Goal: Task Accomplishment & Management: Manage account settings

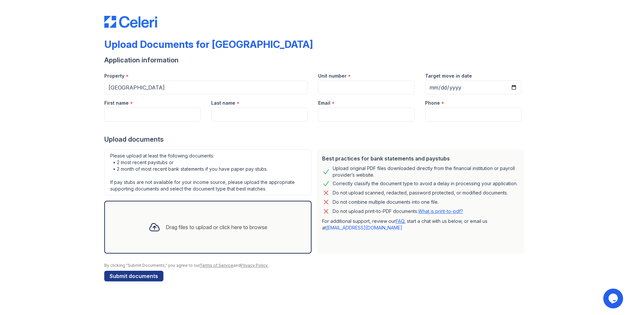
click at [123, 48] on div "Upload Documents for Copper Creek" at bounding box center [208, 44] width 209 height 12
click at [119, 41] on div "Upload Documents for Copper Creek" at bounding box center [208, 44] width 209 height 12
click at [353, 228] on link "[EMAIL_ADDRESS][DOMAIN_NAME]" at bounding box center [364, 228] width 76 height 6
click at [353, 228] on link "support@getceleri.com" at bounding box center [364, 228] width 76 height 6
click at [135, 23] on img at bounding box center [130, 22] width 53 height 12
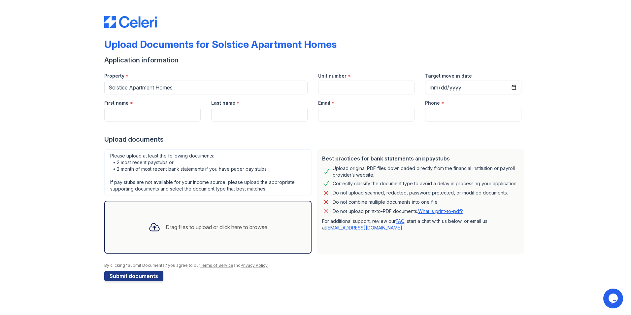
click at [135, 23] on img at bounding box center [130, 22] width 53 height 12
click at [109, 21] on img at bounding box center [130, 22] width 53 height 12
click at [135, 45] on div "Upload Documents for Solstice Apartment Homes" at bounding box center [220, 44] width 232 height 12
click at [120, 46] on div "Upload Documents for Solstice Apartment Homes" at bounding box center [220, 44] width 232 height 12
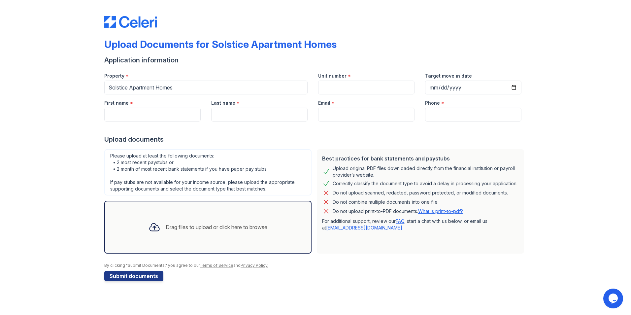
drag, startPoint x: 120, startPoint y: 46, endPoint x: 127, endPoint y: 46, distance: 7.3
click at [127, 46] on div "Upload Documents for Solstice Apartment Homes" at bounding box center [220, 44] width 232 height 12
drag, startPoint x: 127, startPoint y: 46, endPoint x: 190, endPoint y: 43, distance: 63.1
click at [190, 43] on div "Upload Documents for Solstice Apartment Homes" at bounding box center [220, 44] width 232 height 12
drag, startPoint x: 190, startPoint y: 45, endPoint x: 188, endPoint y: 49, distance: 4.2
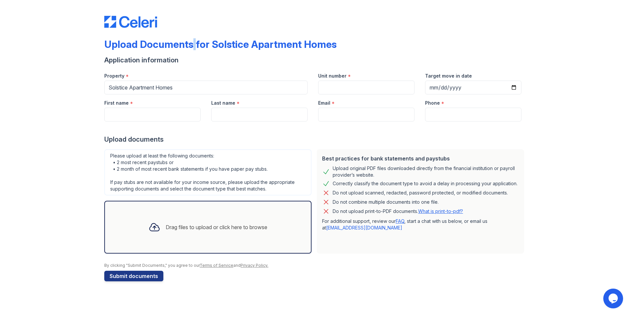
click at [188, 49] on div "Upload Documents for Solstice Apartment Homes" at bounding box center [220, 44] width 232 height 12
drag, startPoint x: 188, startPoint y: 49, endPoint x: 192, endPoint y: 49, distance: 4.0
click at [188, 49] on div "Upload Documents for Solstice Apartment Homes" at bounding box center [220, 44] width 232 height 12
click at [277, 45] on div "Upload Documents for Solstice Apartment Homes" at bounding box center [220, 44] width 232 height 12
click at [277, 44] on div "Upload Documents for Solstice Apartment Homes" at bounding box center [220, 44] width 232 height 12
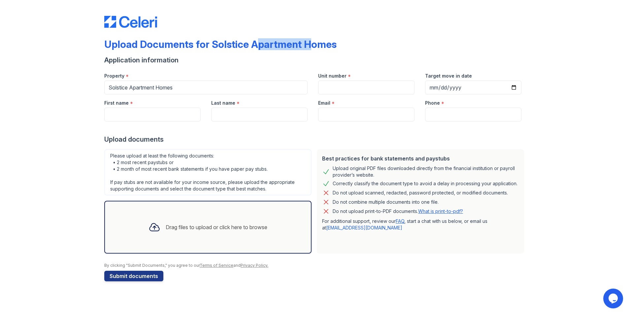
click at [277, 44] on div "Upload Documents for Solstice Apartment Homes" at bounding box center [220, 44] width 232 height 12
click at [134, 21] on img at bounding box center [130, 22] width 53 height 12
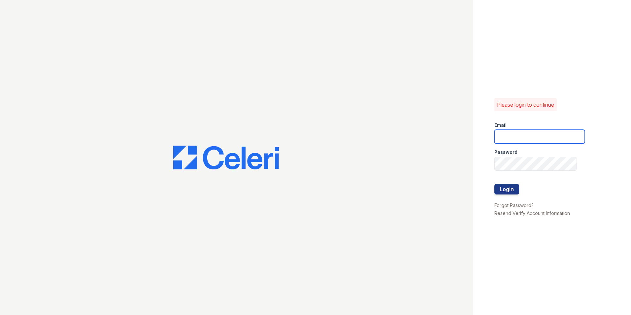
click at [512, 138] on input "email" at bounding box center [539, 137] width 90 height 14
type input "aime"
click at [524, 203] on link "Forgot Password?" at bounding box center [513, 205] width 39 height 6
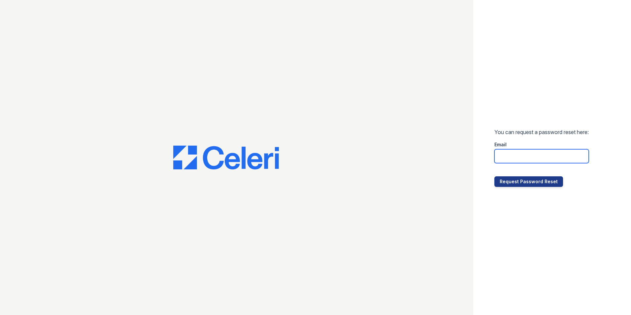
click at [520, 158] on input "email" at bounding box center [541, 156] width 94 height 14
type input "aimegatica@spmlv.com"
click at [494, 176] on button "Request Password Reset" at bounding box center [528, 181] width 69 height 11
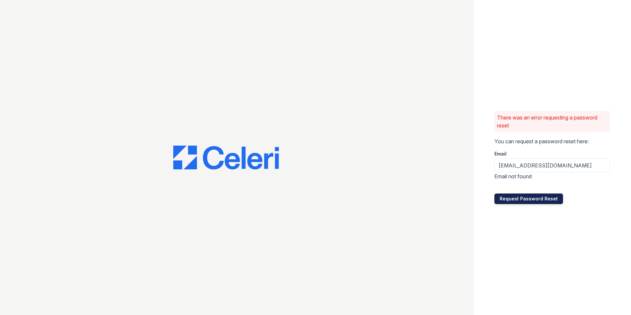
click at [533, 198] on button "Request Password Reset" at bounding box center [528, 198] width 69 height 11
click at [530, 202] on button "Request Password Reset" at bounding box center [528, 198] width 69 height 11
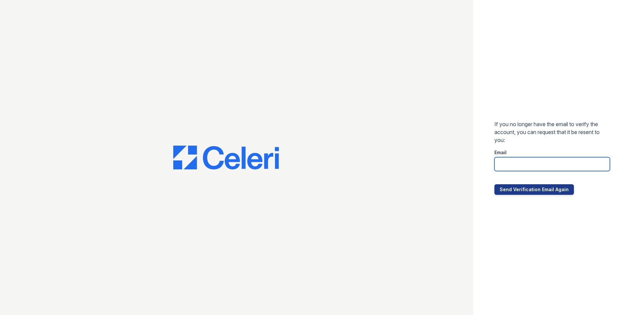
click at [516, 165] on input "email" at bounding box center [551, 164] width 115 height 14
type input "[EMAIL_ADDRESS][DOMAIN_NAME]"
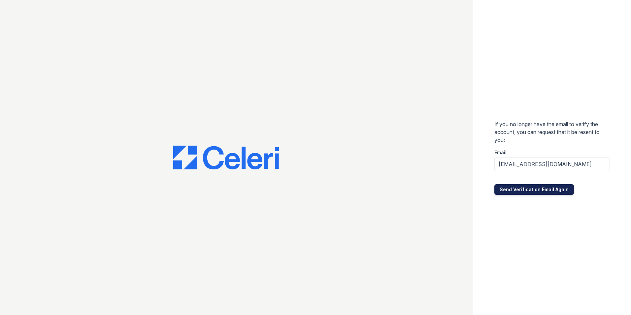
click at [547, 193] on button "Send Verification Email Again" at bounding box center [534, 189] width 80 height 11
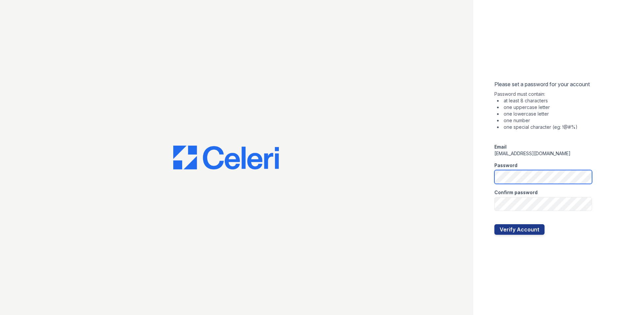
click at [472, 177] on div "Please set a password for your account Password must contain: at least 8 charac…" at bounding box center [315, 157] width 631 height 315
click at [531, 227] on button "Verify Account" at bounding box center [519, 229] width 50 height 11
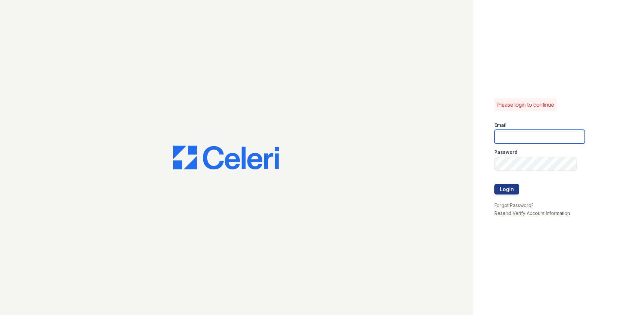
click at [520, 138] on input "email" at bounding box center [539, 137] width 90 height 14
type input "aimegatica@spmlv.com"
click at [510, 191] on button "Login" at bounding box center [506, 189] width 25 height 11
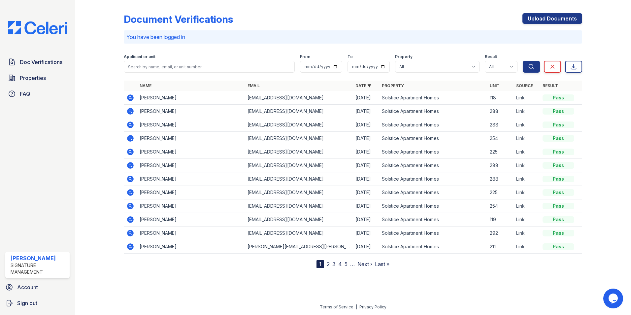
click at [146, 219] on td "[PERSON_NAME]" at bounding box center [191, 220] width 108 height 14
click at [131, 219] on icon at bounding box center [130, 219] width 8 height 8
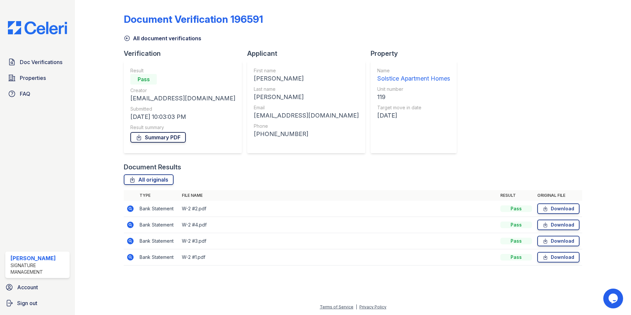
click at [159, 139] on link "Summary PDF" at bounding box center [157, 137] width 55 height 11
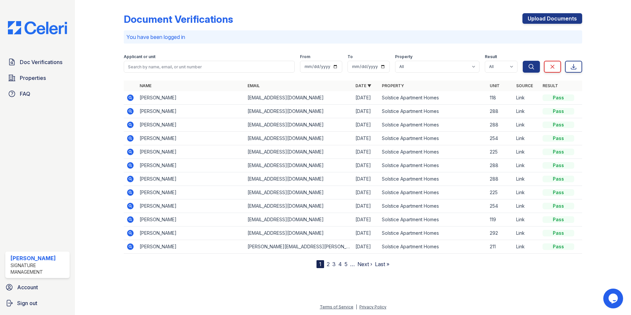
click at [360, 266] on link "Next ›" at bounding box center [364, 264] width 15 height 7
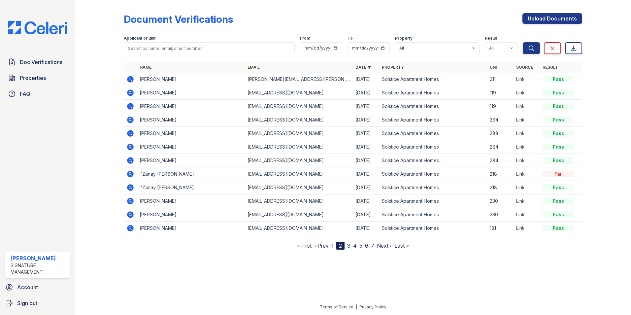
click at [332, 247] on link "1" at bounding box center [332, 245] width 2 height 7
click at [133, 79] on icon at bounding box center [130, 79] width 7 height 7
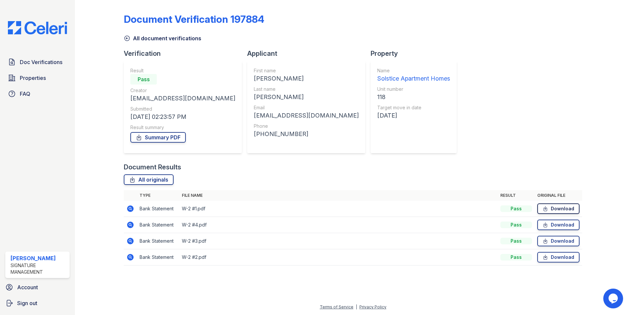
click at [564, 207] on link "Download" at bounding box center [558, 208] width 42 height 11
click at [151, 179] on link "All originals" at bounding box center [149, 179] width 50 height 11
